Goal: Task Accomplishment & Management: Manage account settings

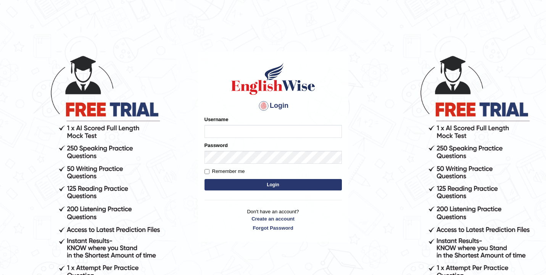
type input "Dikshya"
click at [299, 188] on button "Login" at bounding box center [272, 184] width 137 height 11
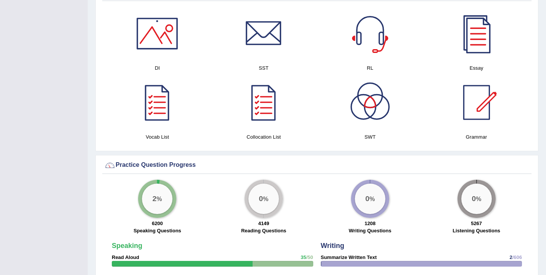
scroll to position [428, 0]
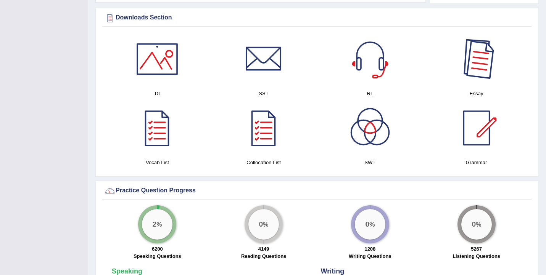
click at [483, 52] on div at bounding box center [476, 58] width 53 height 53
